Goal: Obtain resource: Download file/media

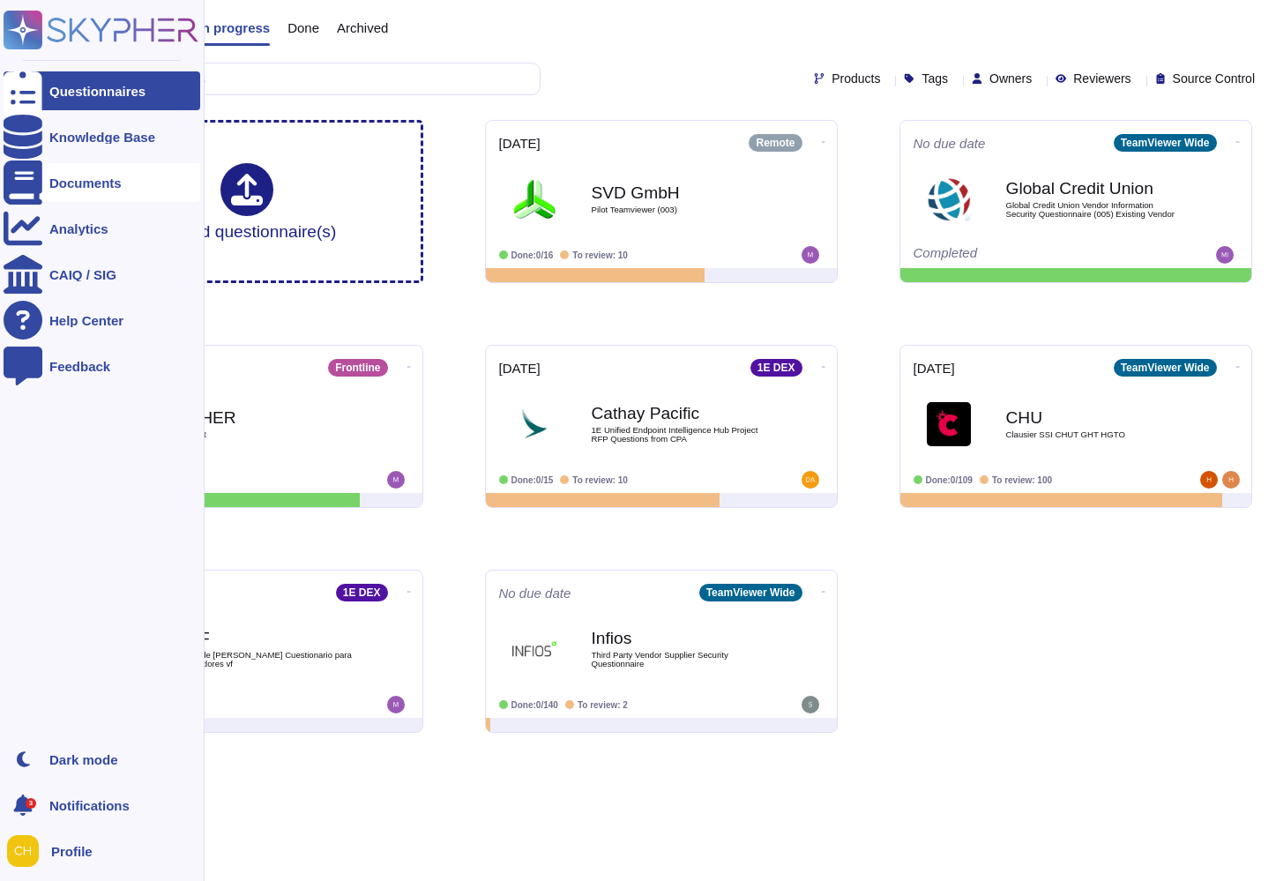
click at [10, 185] on div at bounding box center [23, 182] width 39 height 39
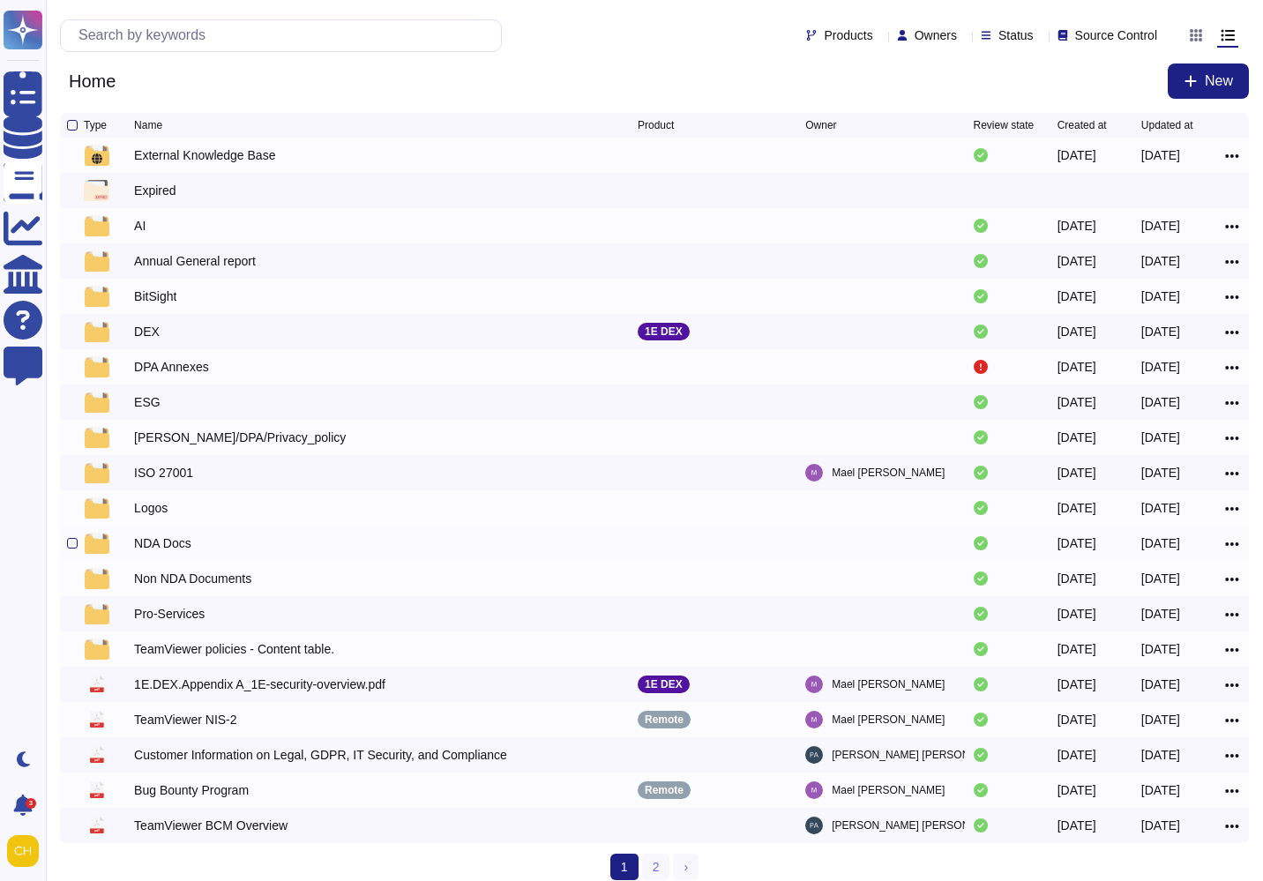
click at [160, 548] on div "NDA Docs" at bounding box center [162, 543] width 57 height 18
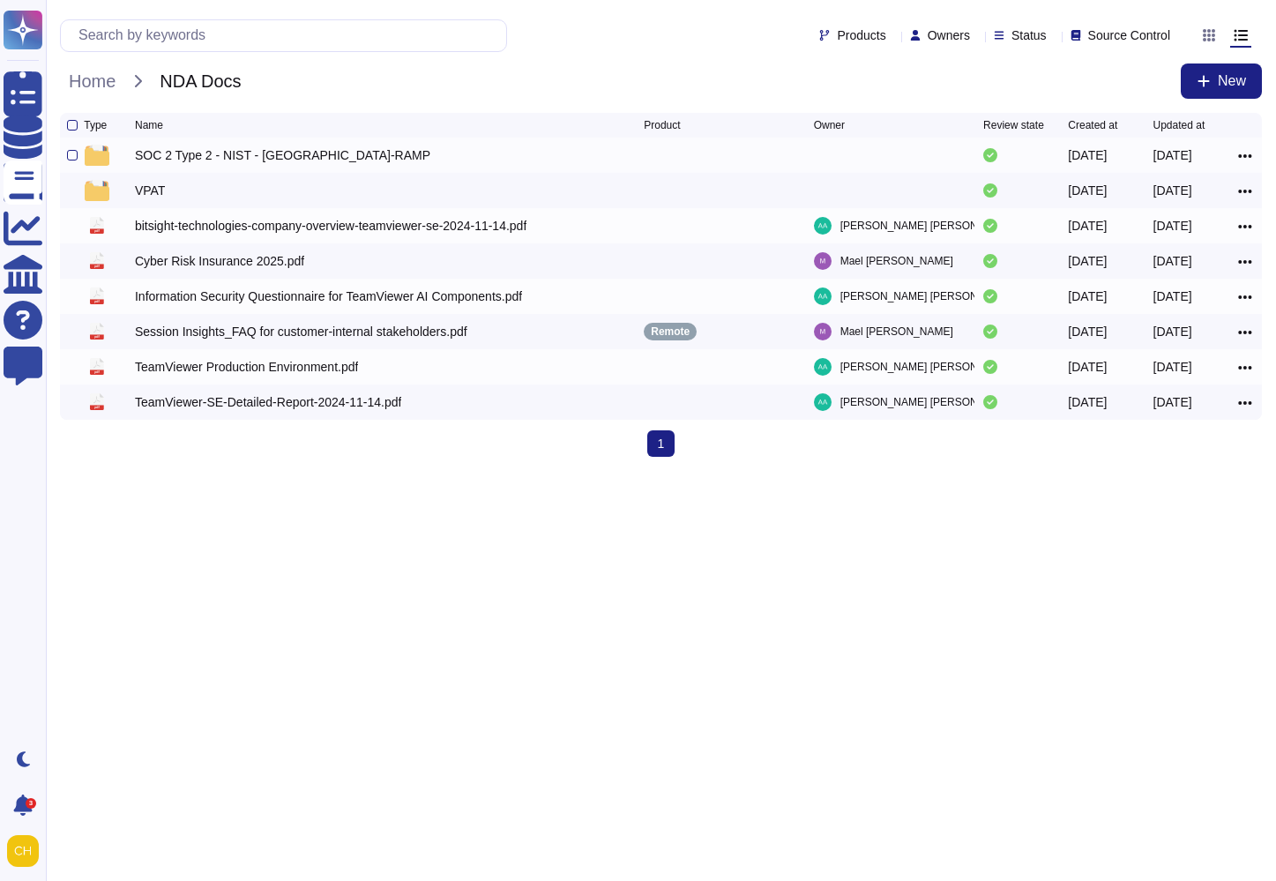
click at [206, 152] on div "SOC 2 Type 2 - NIST - [GEOGRAPHIC_DATA]-RAMP" at bounding box center [282, 155] width 295 height 18
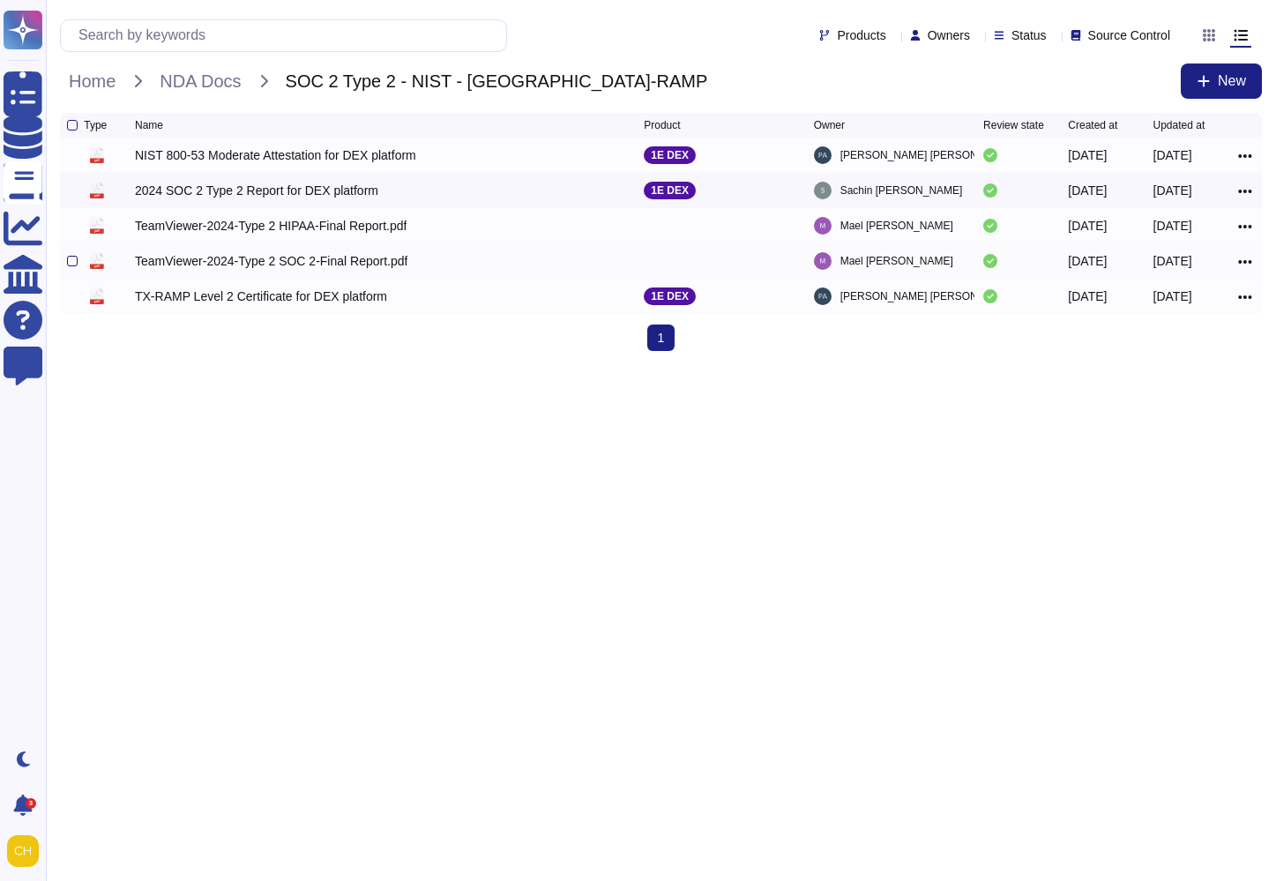
click at [74, 266] on div at bounding box center [72, 261] width 11 height 11
click at [0, 0] on input "checkbox" at bounding box center [0, 0] width 0 height 0
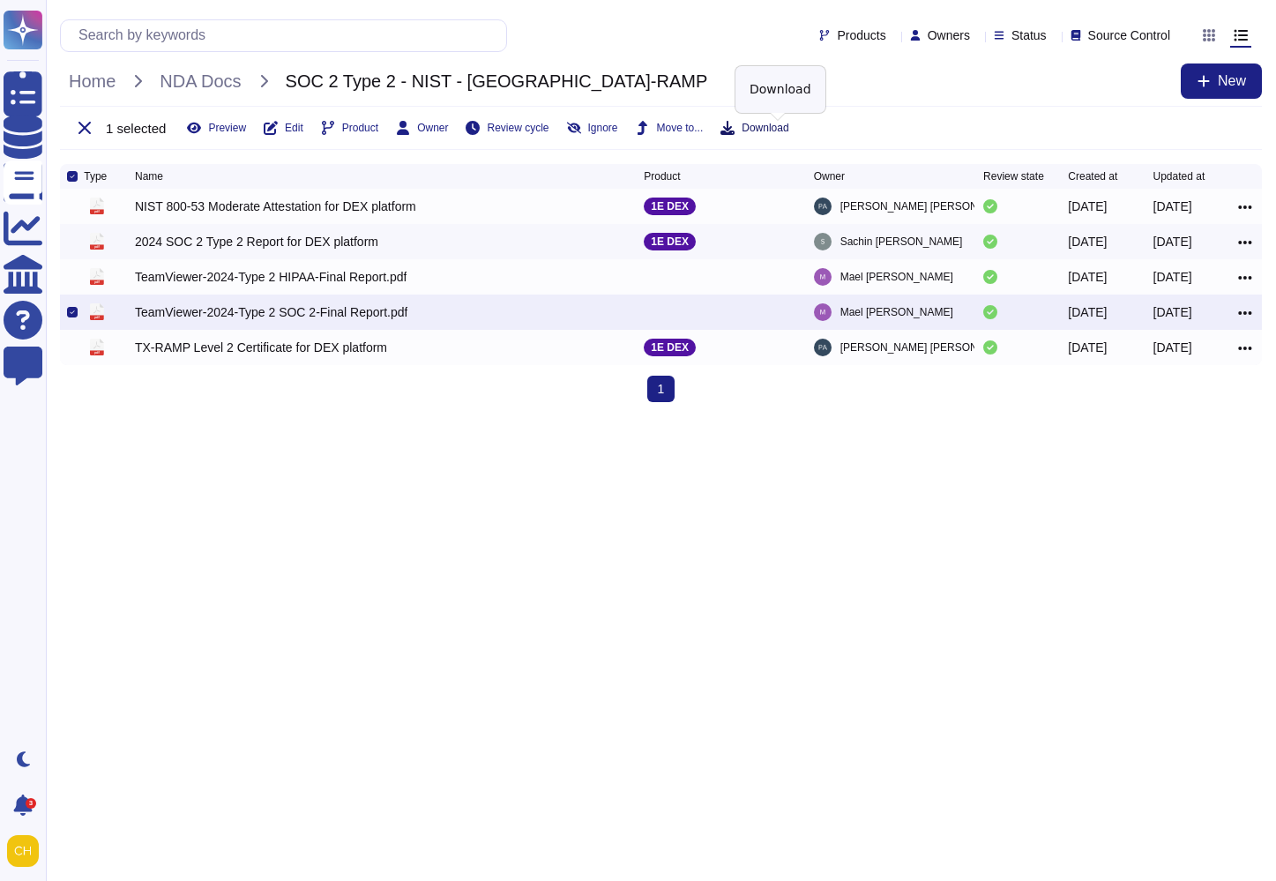
click at [777, 128] on span "Download" at bounding box center [764, 128] width 47 height 11
click at [881, 416] on html "Questionnaires Knowledge Base Documents Analytics CAIQ / SIG Help Center Feedba…" at bounding box center [638, 208] width 1276 height 416
click at [223, 85] on span "NDA Docs" at bounding box center [200, 81] width 99 height 26
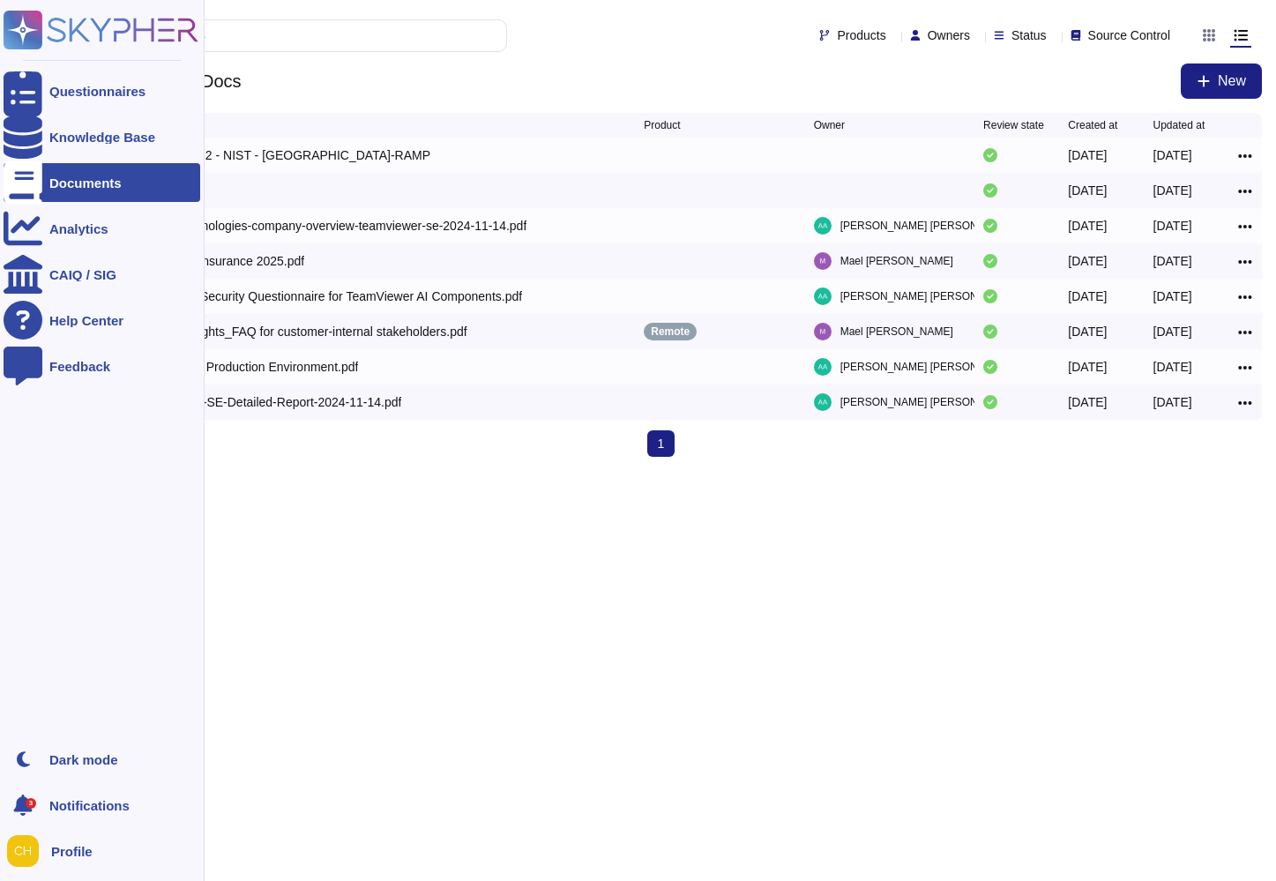
click at [60, 184] on div "Documents" at bounding box center [85, 182] width 72 height 13
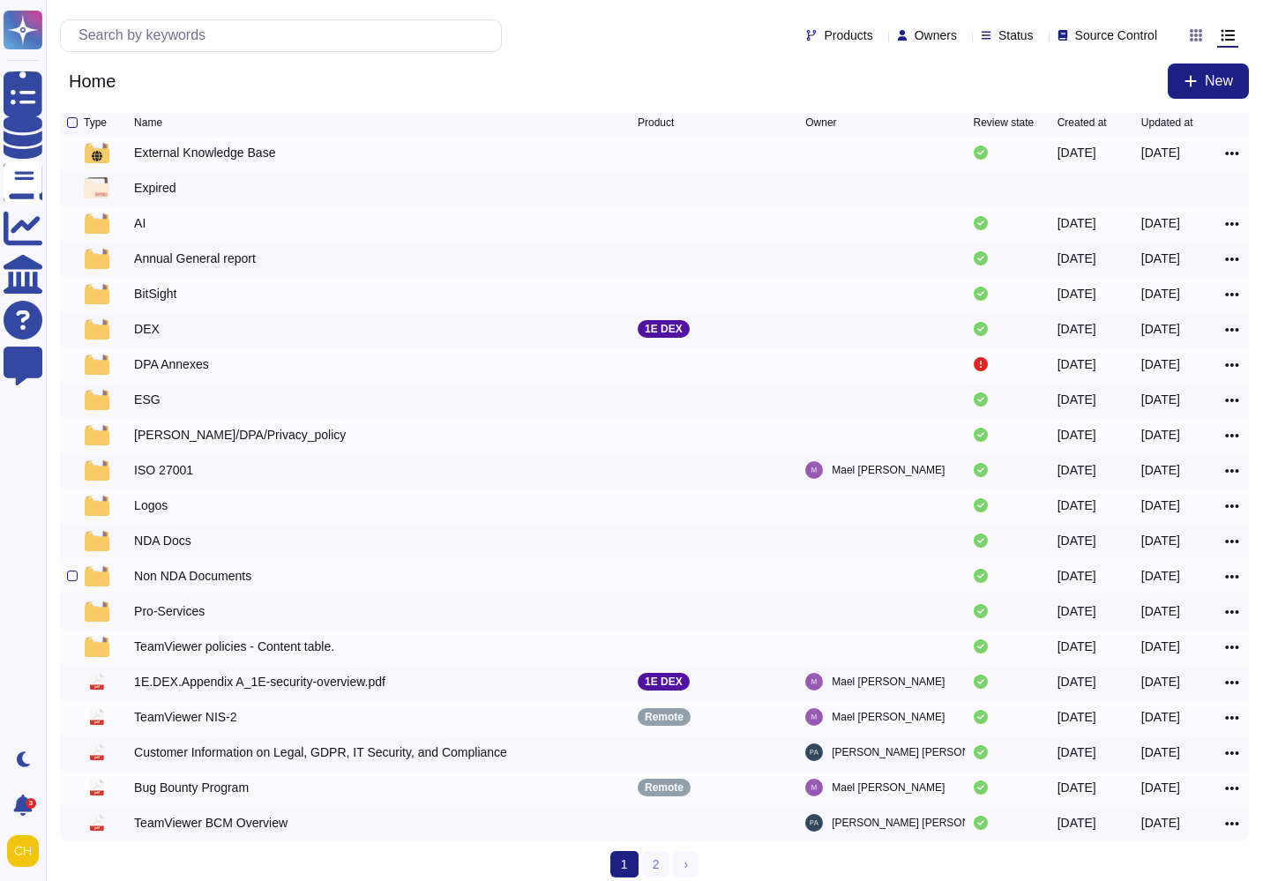
scroll to position [17, 0]
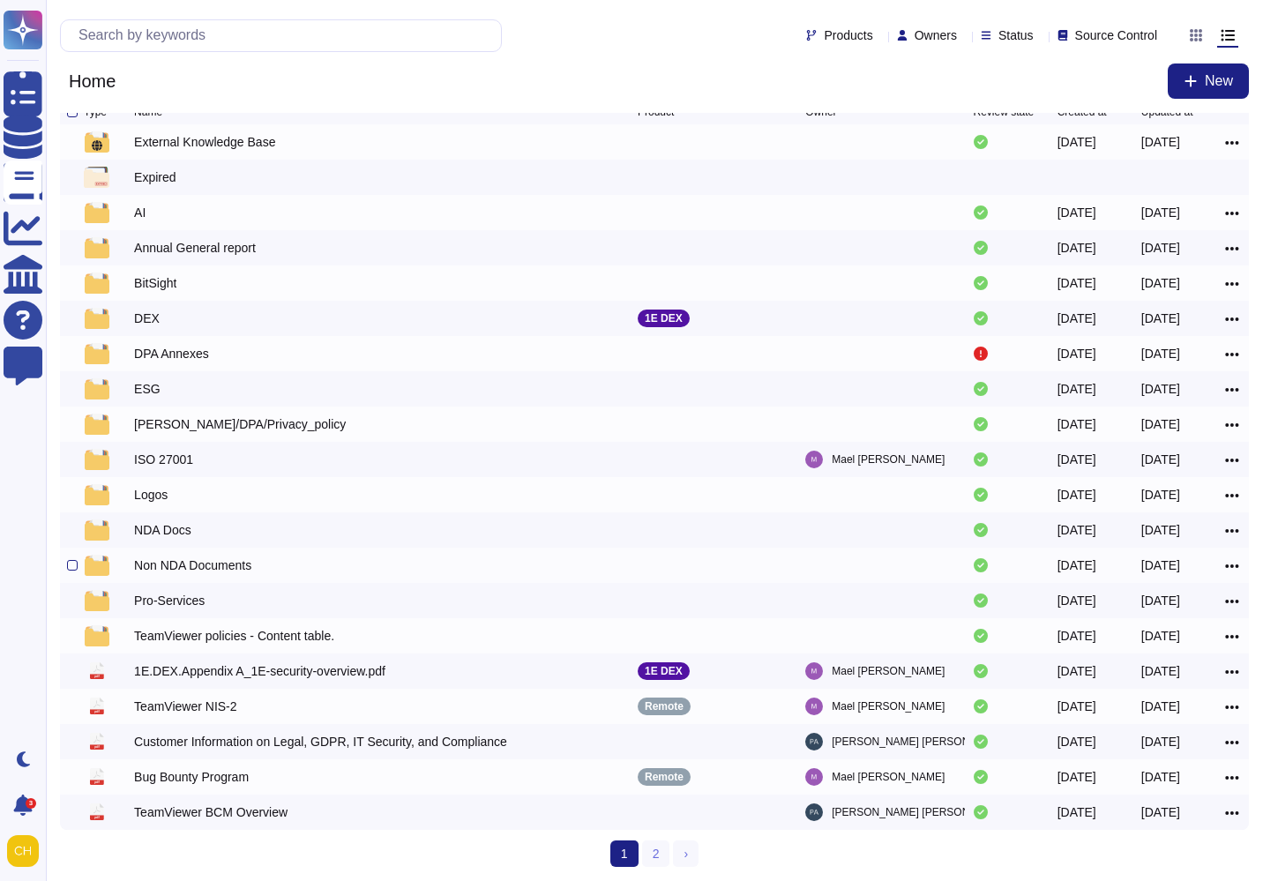
click at [220, 562] on div "Non NDA Documents" at bounding box center [192, 565] width 117 height 18
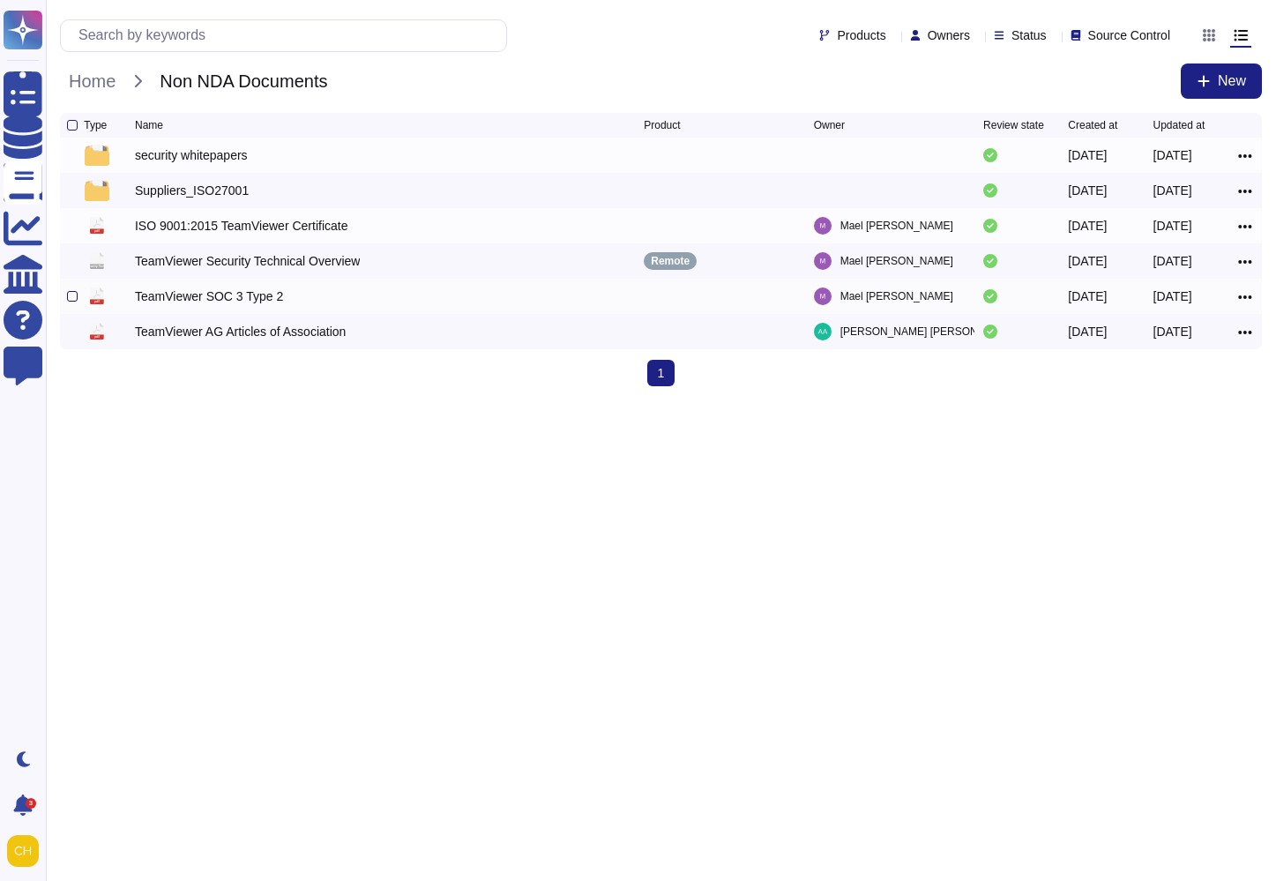
click at [72, 300] on div at bounding box center [72, 296] width 11 height 11
click at [0, 0] on input "checkbox" at bounding box center [0, 0] width 0 height 0
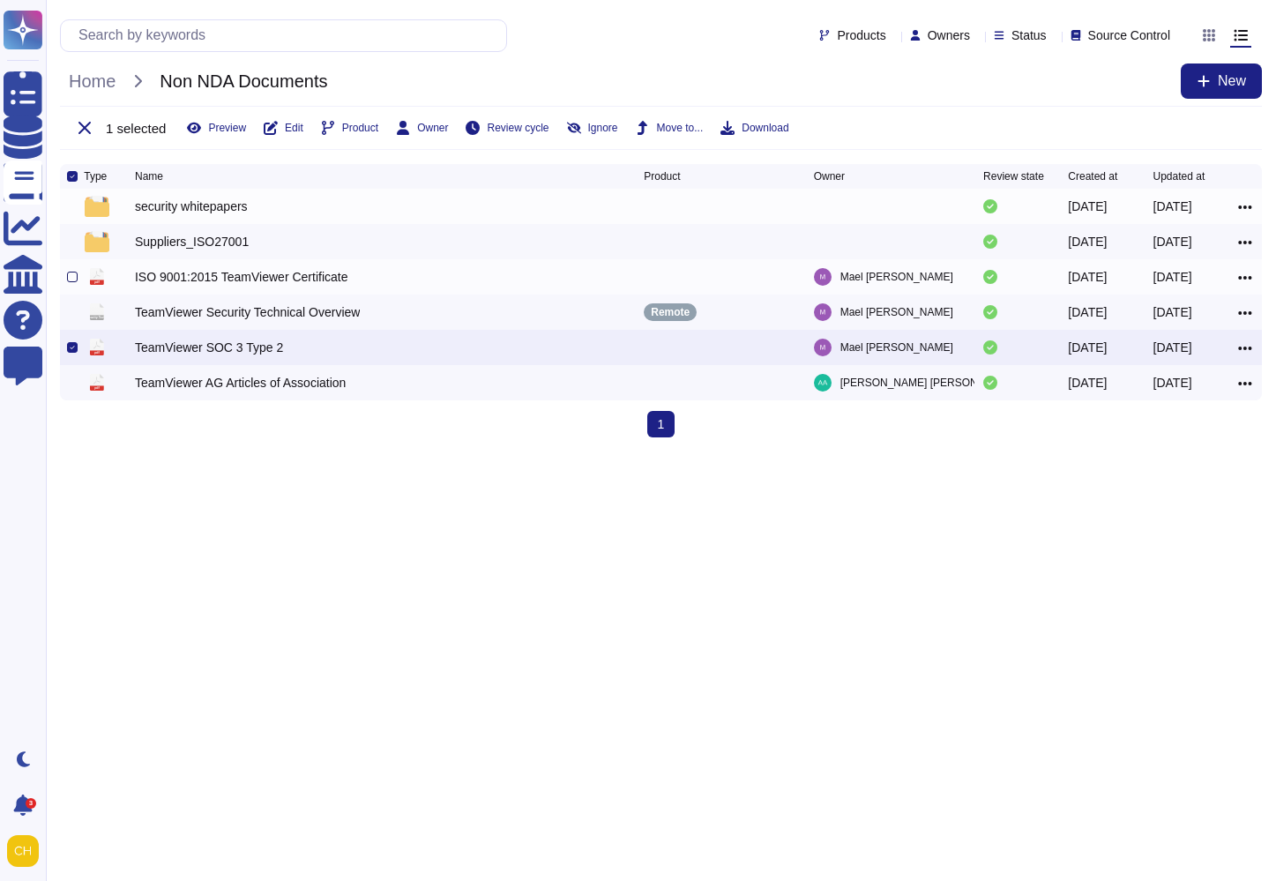
click at [70, 278] on div at bounding box center [72, 277] width 11 height 11
click at [0, 0] on input "checkbox" at bounding box center [0, 0] width 0 height 0
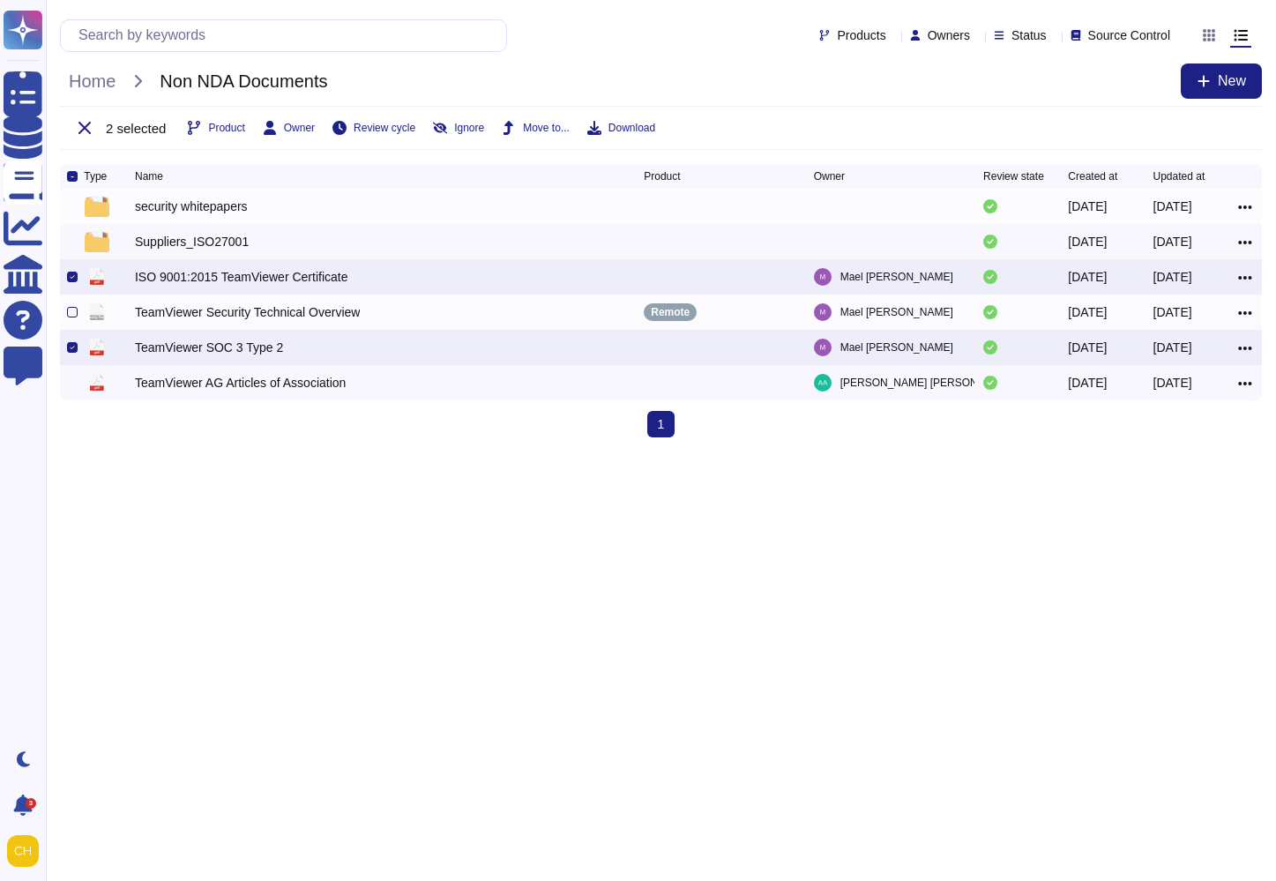
click at [68, 315] on div at bounding box center [72, 312] width 11 height 11
click at [0, 0] on input "checkbox" at bounding box center [0, 0] width 0 height 0
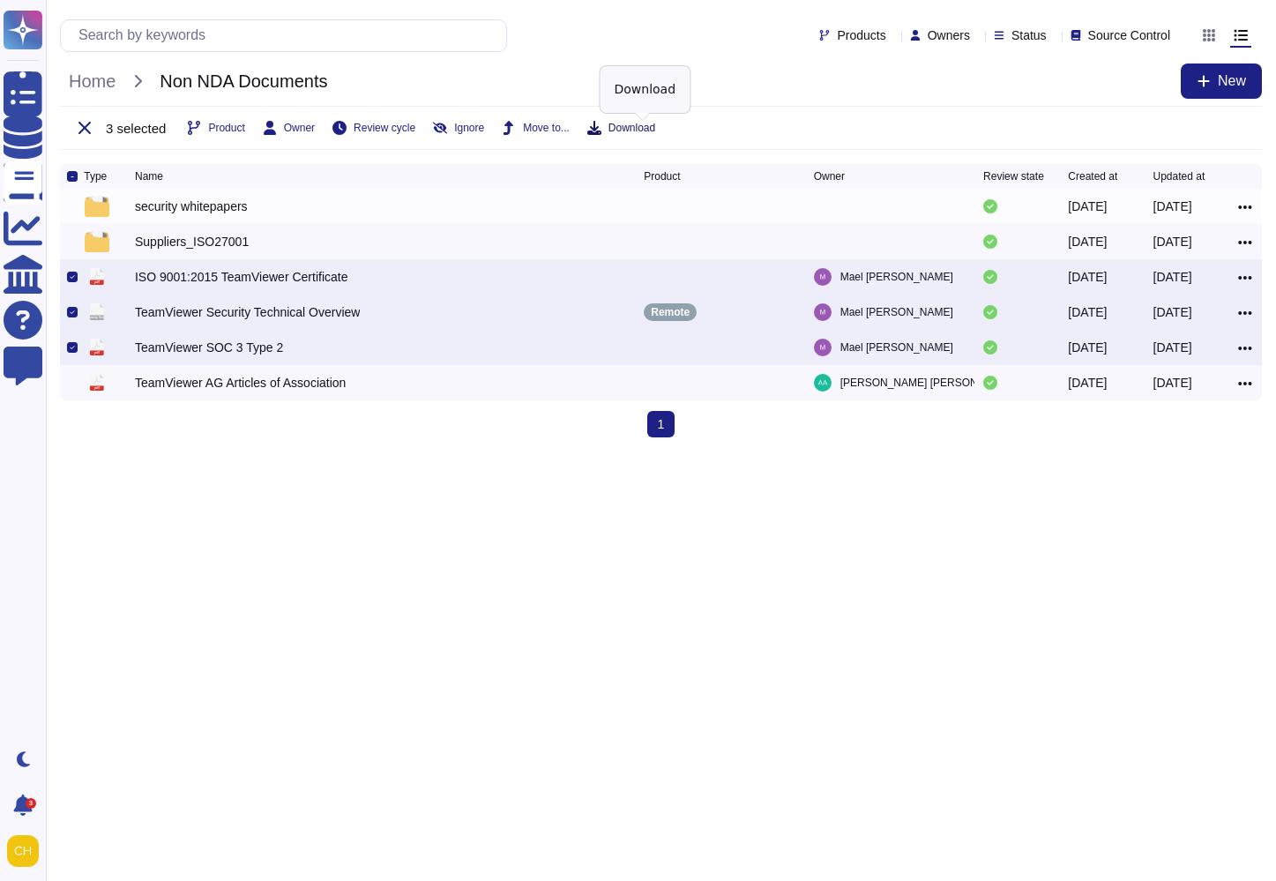
click at [633, 129] on span "Download" at bounding box center [631, 128] width 47 height 11
click at [650, 129] on span "Download" at bounding box center [631, 128] width 47 height 11
click at [541, 451] on html "Questionnaires Knowledge Base Documents Analytics CAIQ / SIG Help Center Feedba…" at bounding box center [638, 225] width 1276 height 451
click at [292, 40] on input "text" at bounding box center [288, 35] width 436 height 31
click at [82, 130] on icon at bounding box center [84, 128] width 12 height 12
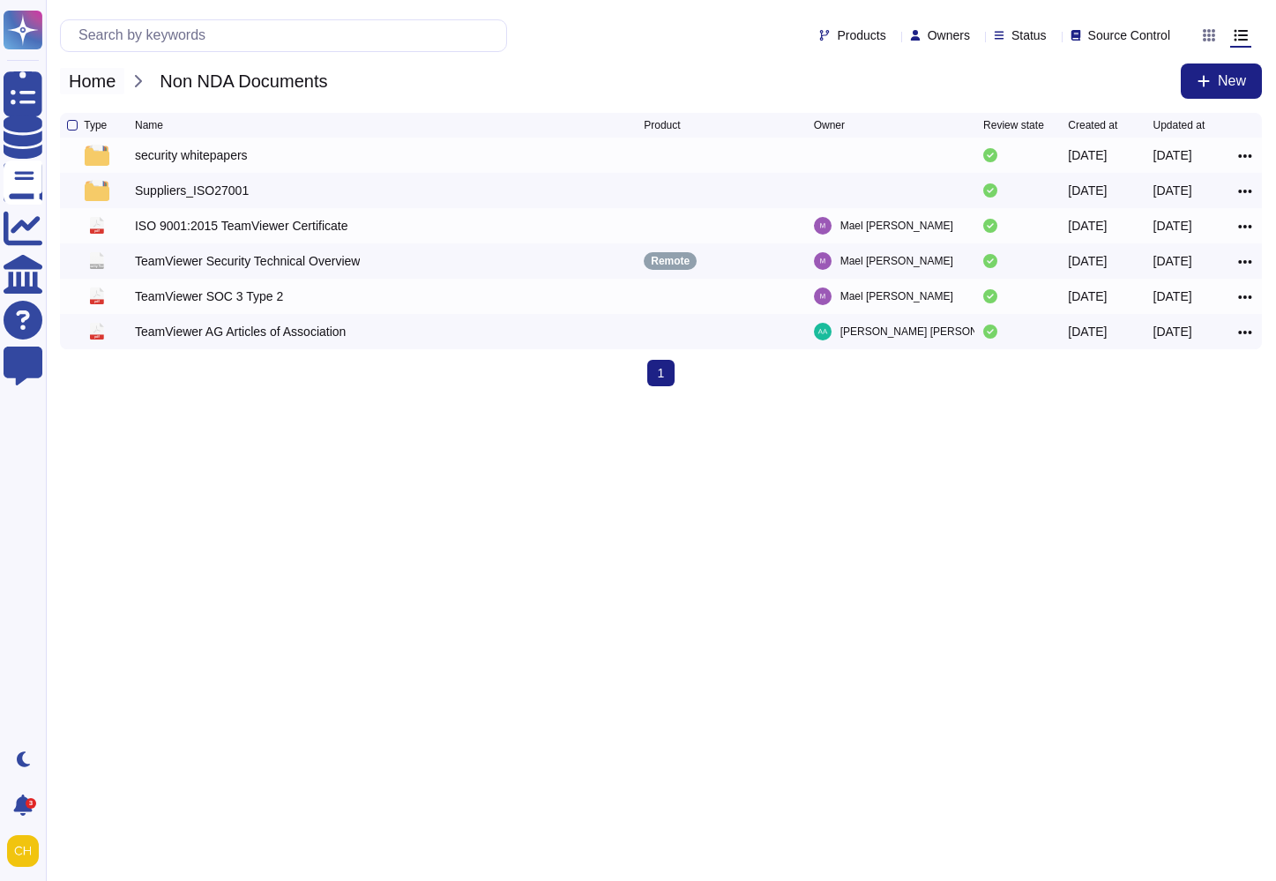
click at [108, 85] on span "Home" at bounding box center [92, 81] width 64 height 26
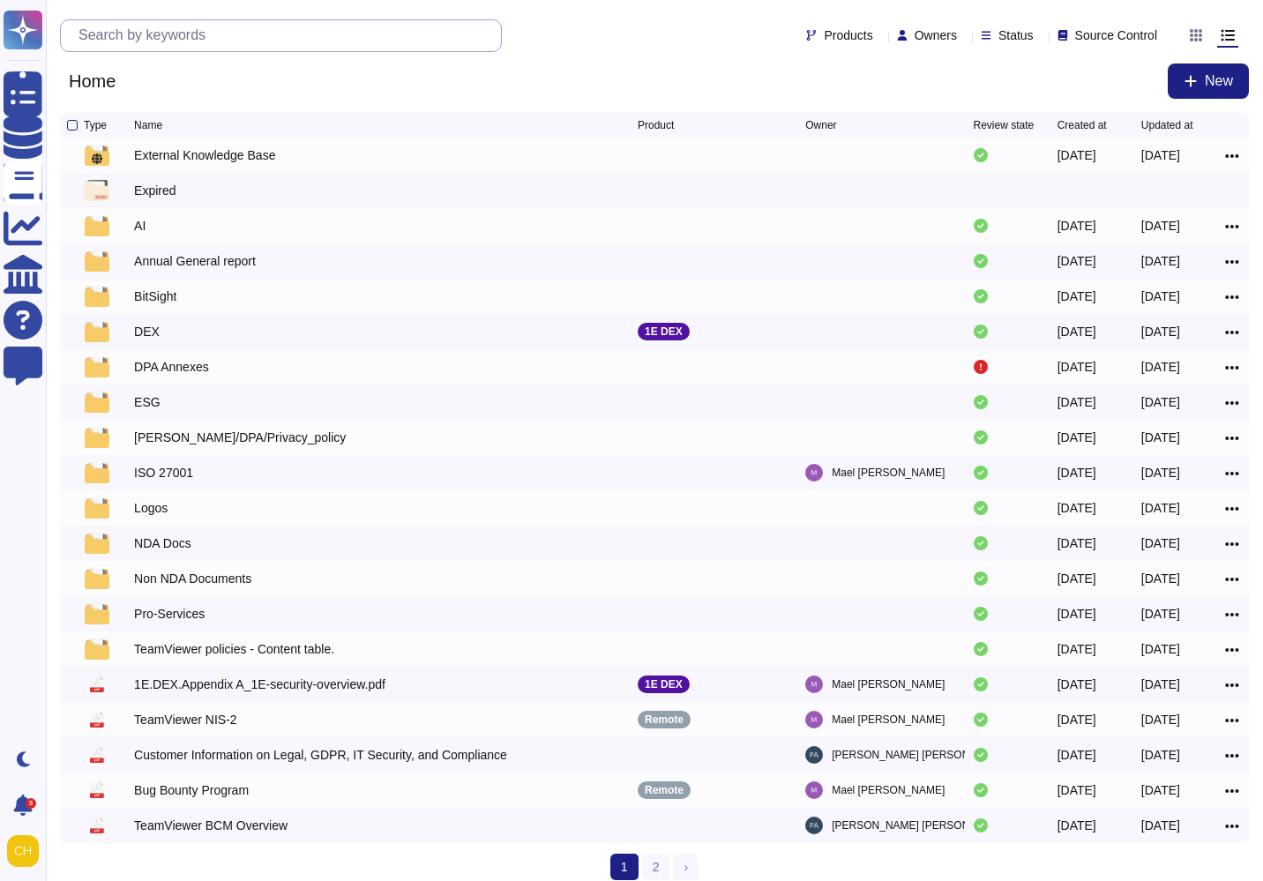
click at [197, 42] on input "text" at bounding box center [285, 35] width 431 height 31
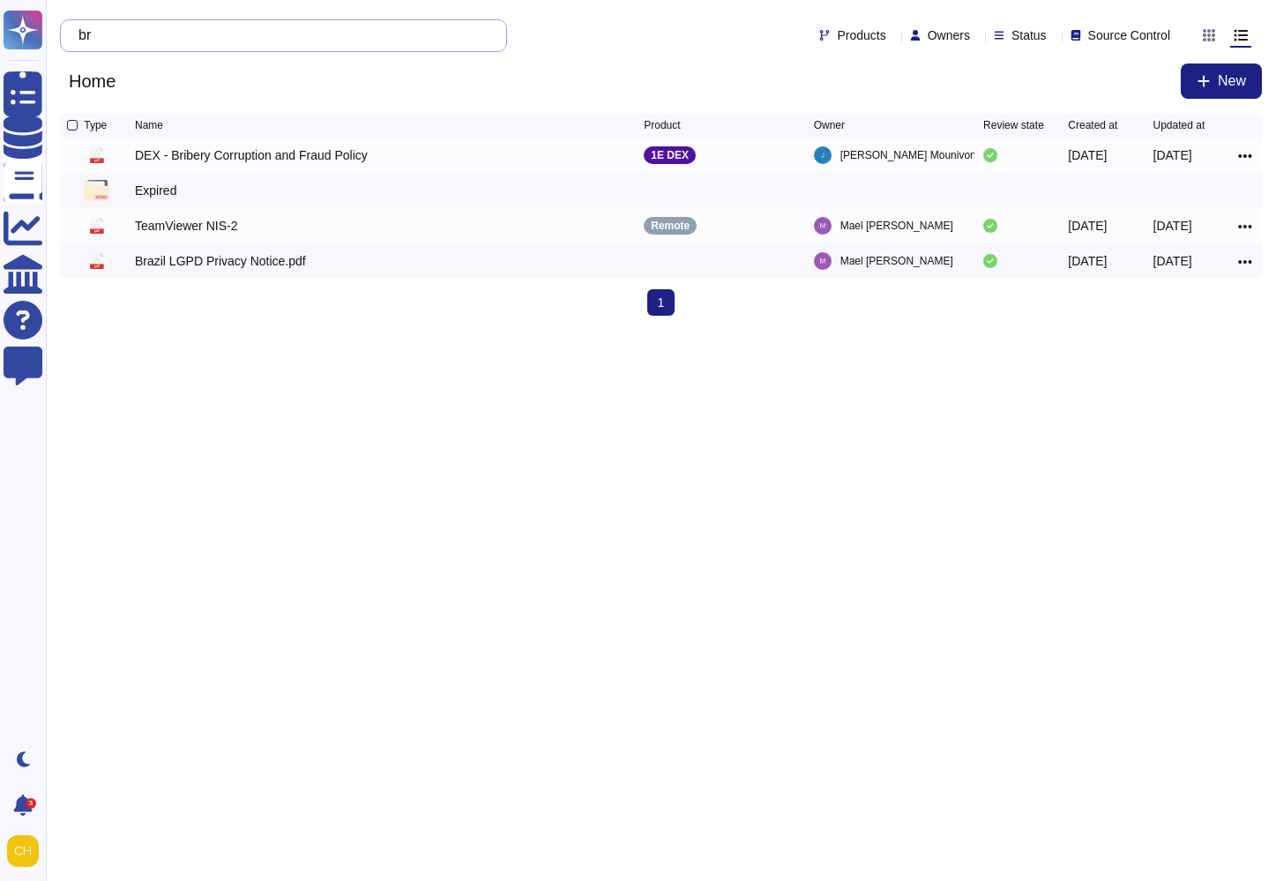
type input "b"
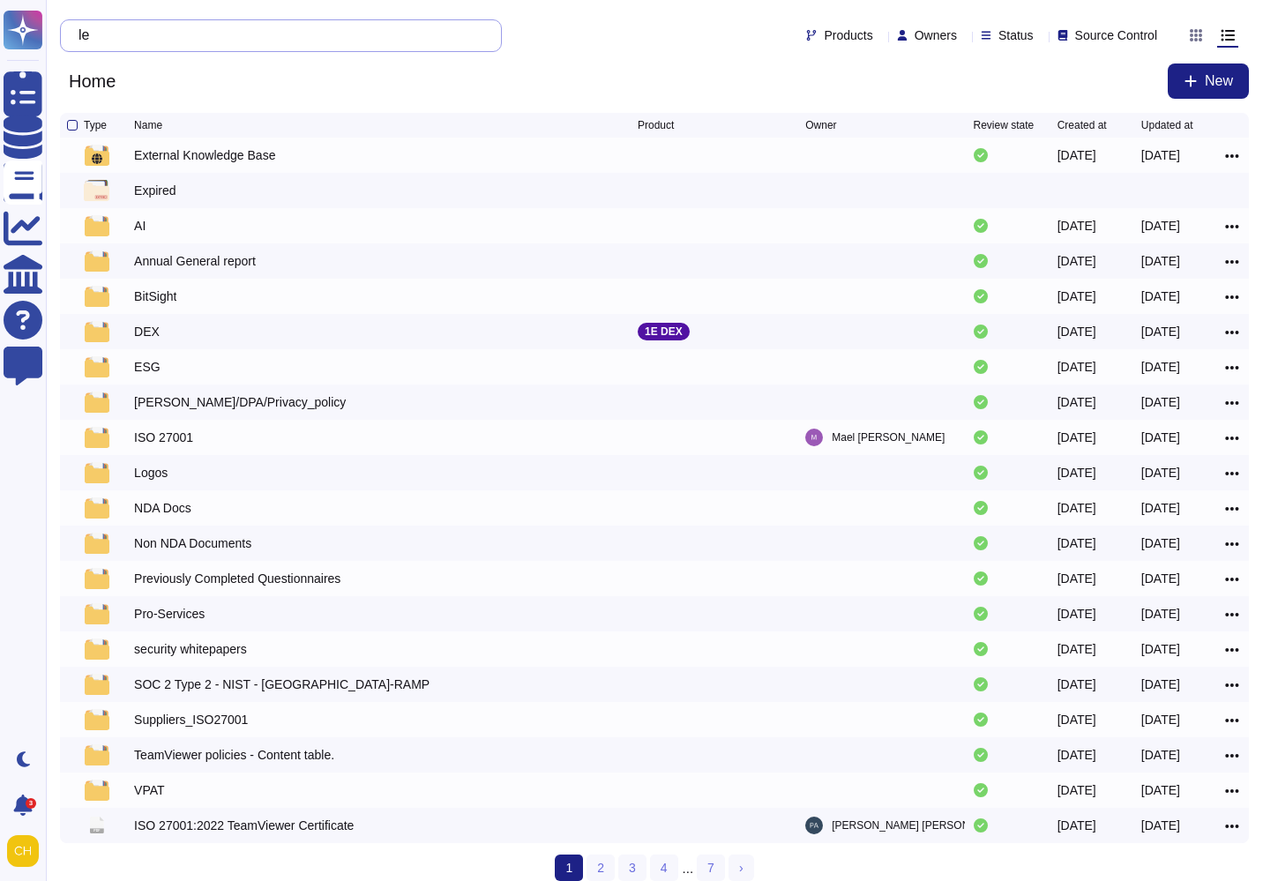
type input "l"
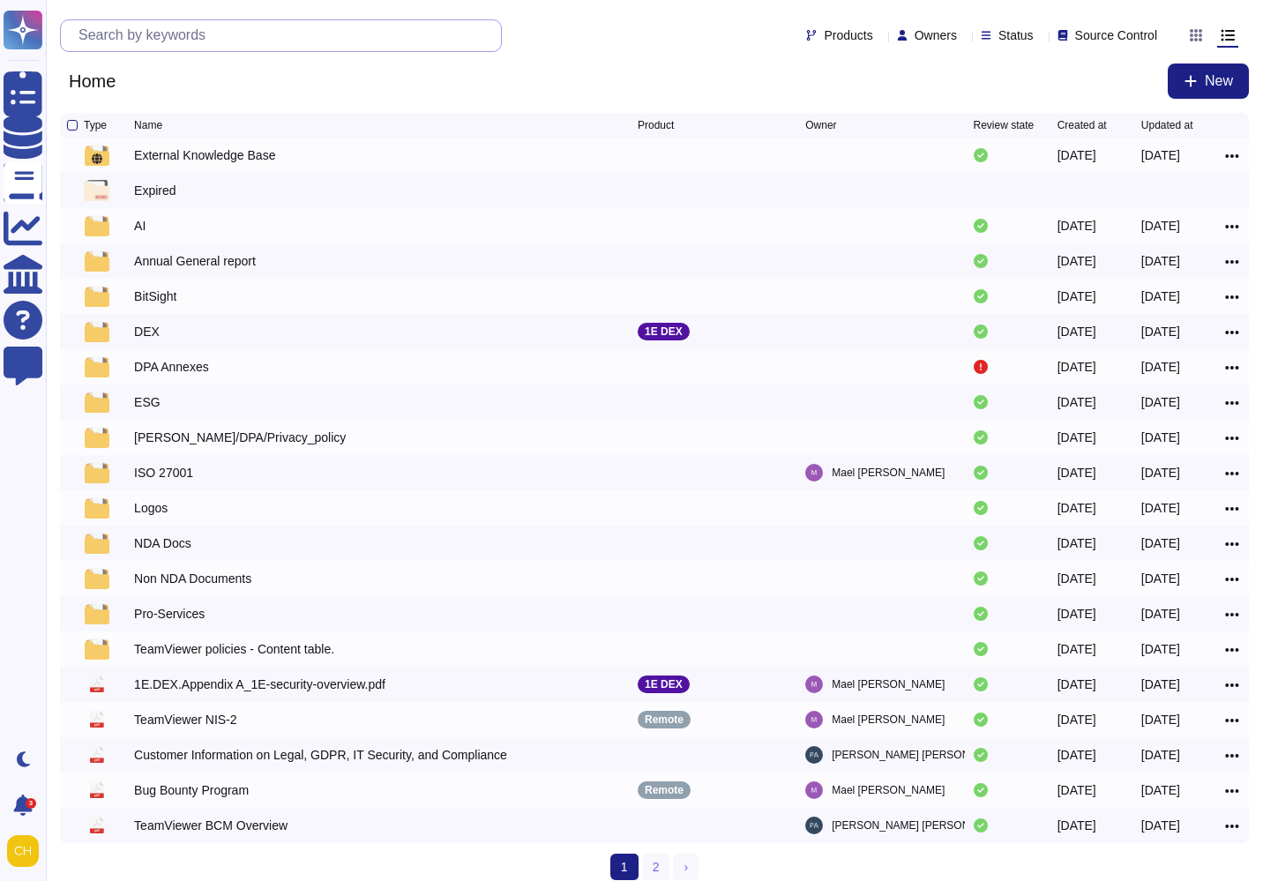
click at [378, 35] on input "text" at bounding box center [285, 35] width 431 height 31
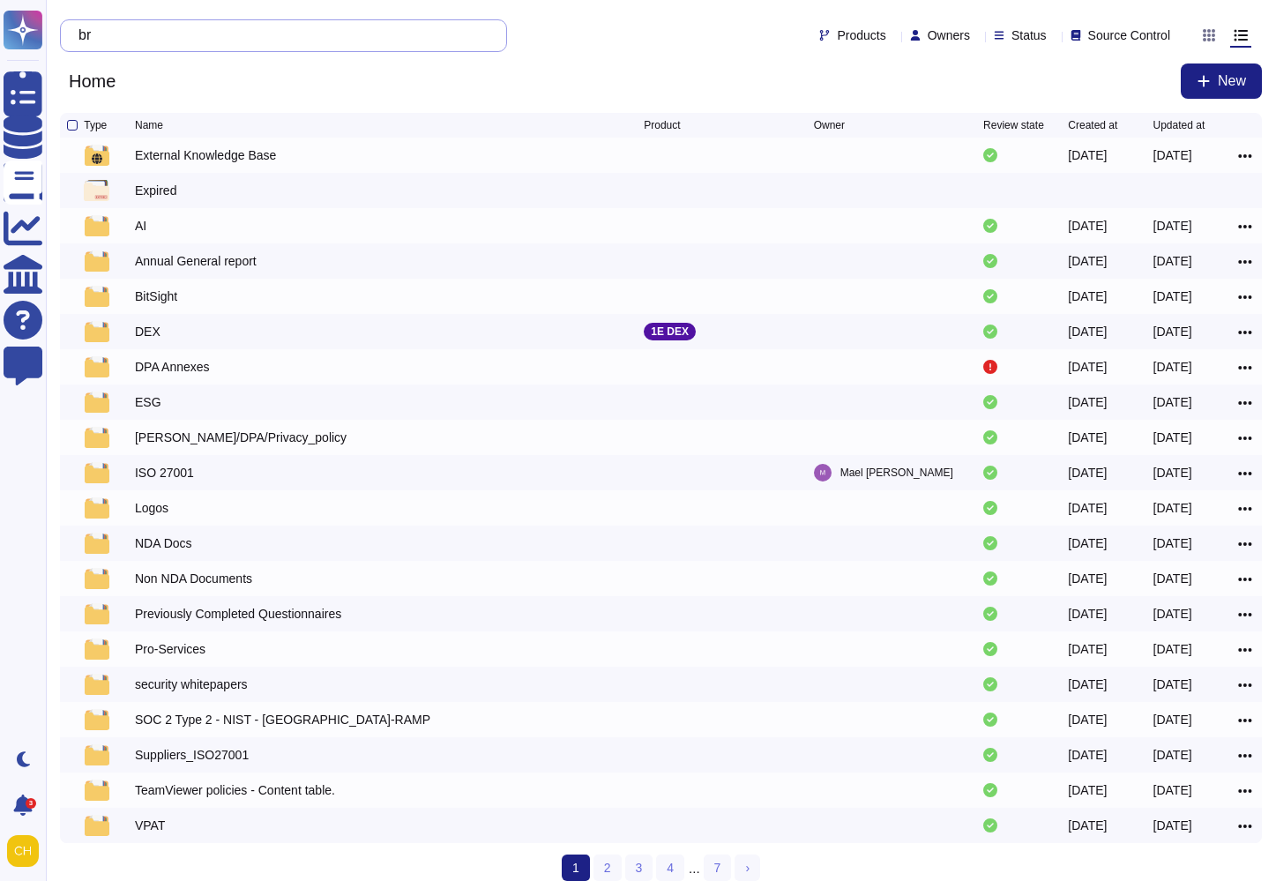
type input "b"
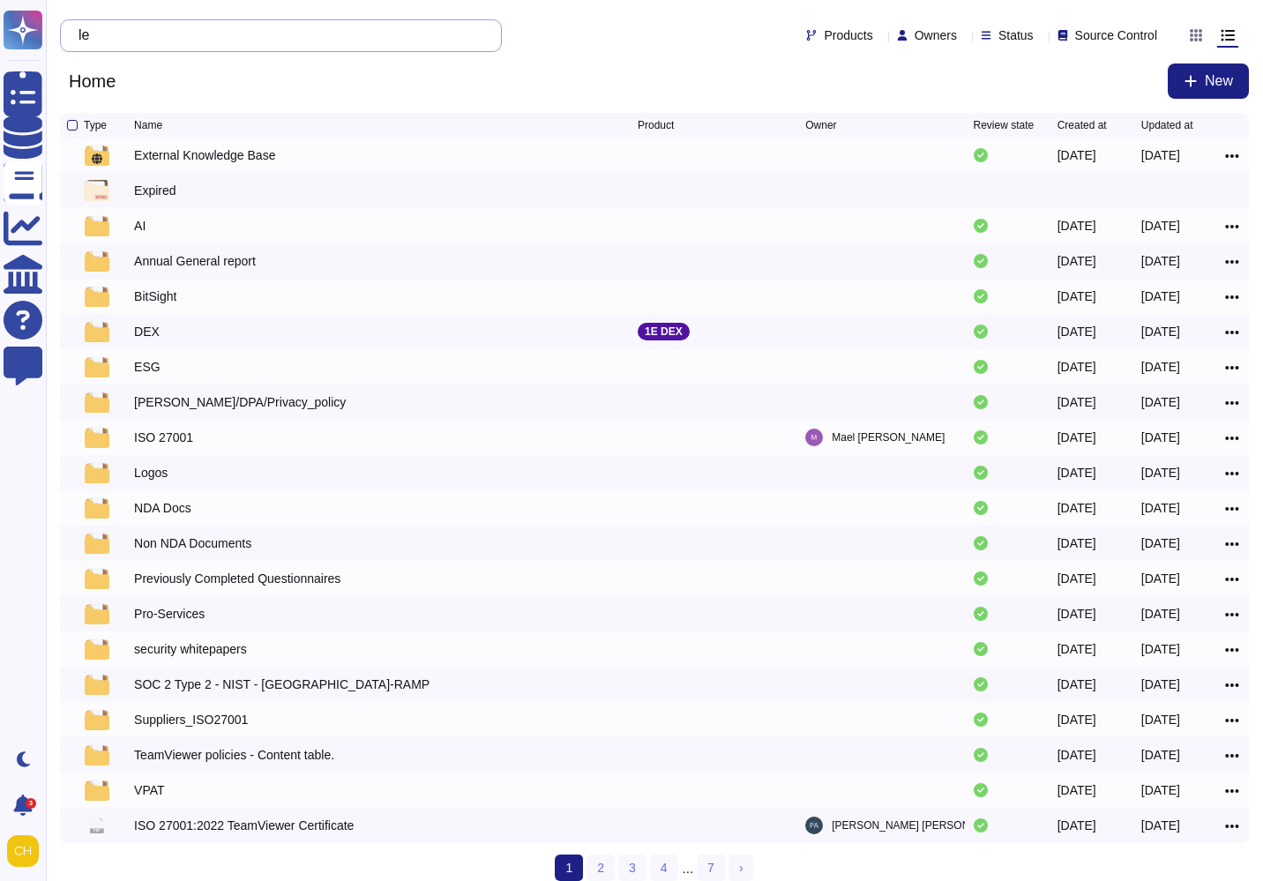
type input "l"
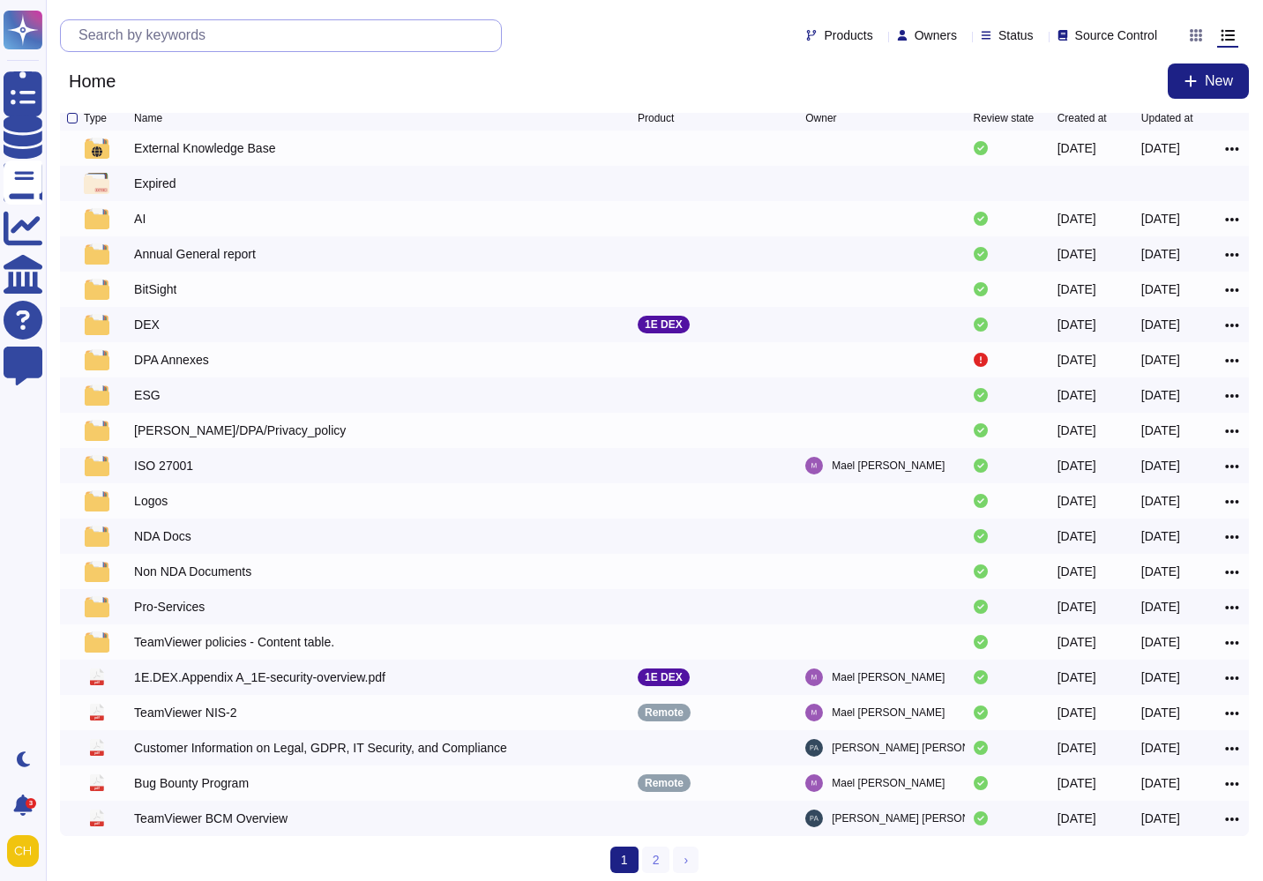
scroll to position [17, 0]
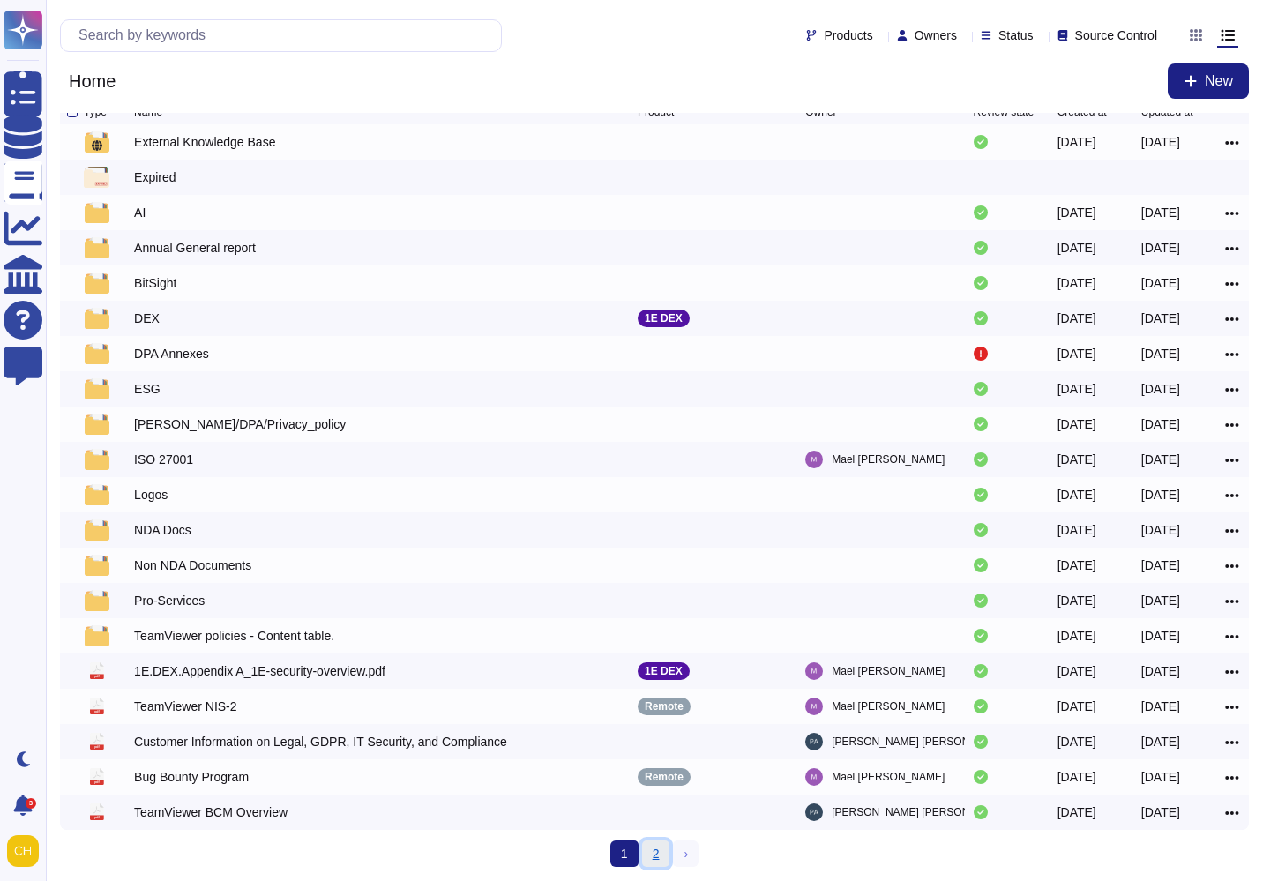
click at [656, 855] on link "2" at bounding box center [656, 853] width 28 height 26
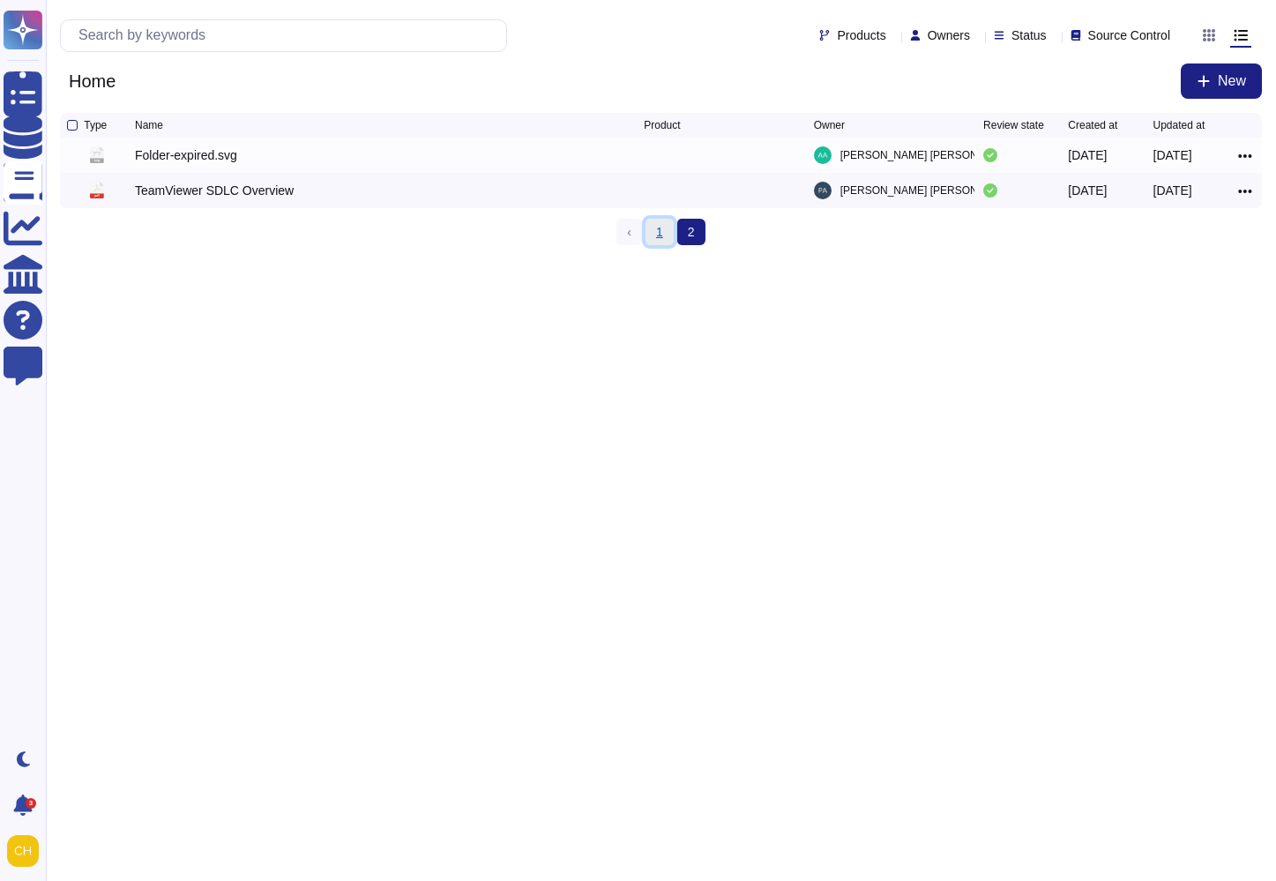
click at [662, 230] on link "1" at bounding box center [659, 232] width 28 height 26
